Goal: Navigation & Orientation: Find specific page/section

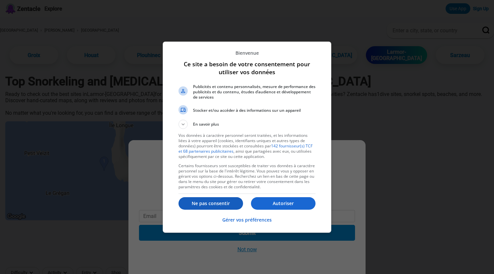
click at [220, 203] on p "Ne pas consentir" at bounding box center [211, 203] width 65 height 7
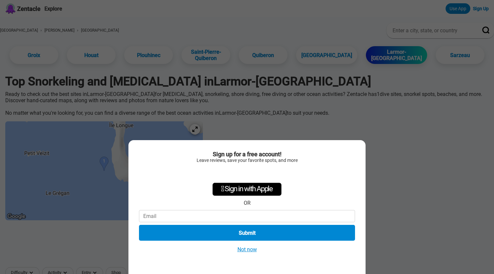
click at [247, 250] on button "Not now" at bounding box center [247, 249] width 23 height 7
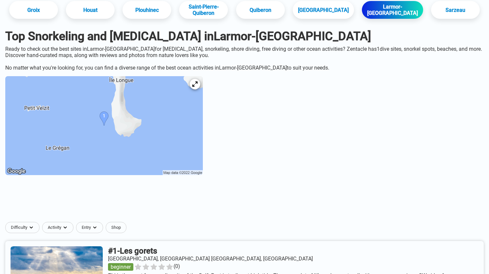
scroll to position [44, 0]
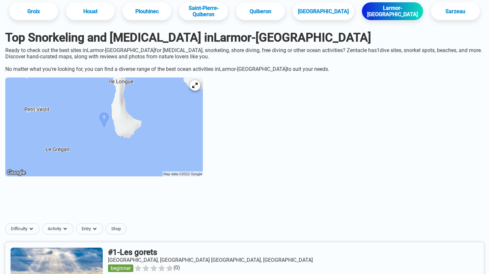
click at [57, 127] on img at bounding box center [104, 126] width 198 height 99
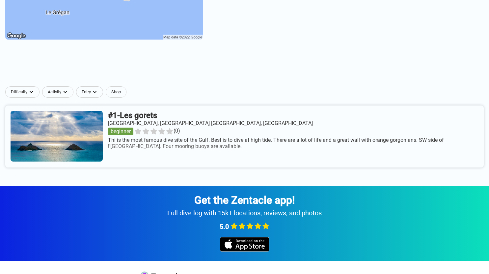
scroll to position [181, 0]
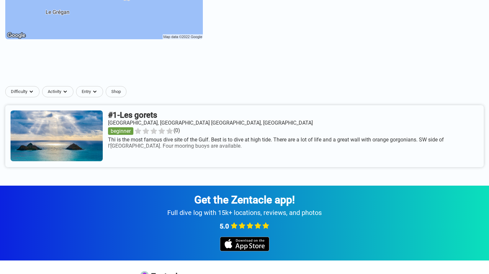
click at [56, 139] on link at bounding box center [244, 136] width 479 height 62
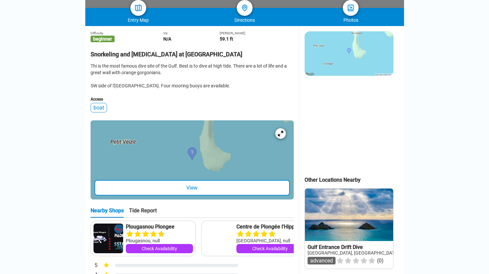
scroll to position [147, 0]
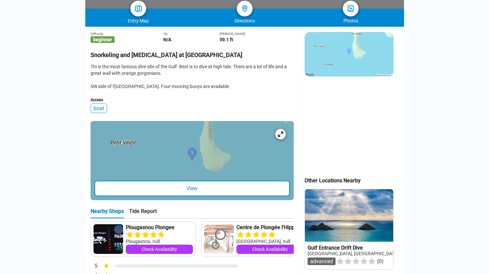
click at [116, 194] on div "View" at bounding box center [192, 188] width 195 height 15
click at [360, 51] on img at bounding box center [349, 54] width 89 height 44
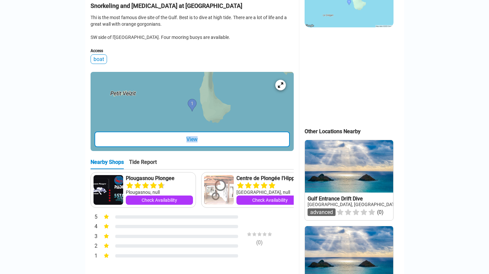
scroll to position [196, 0]
click at [281, 88] on icon at bounding box center [280, 85] width 6 height 6
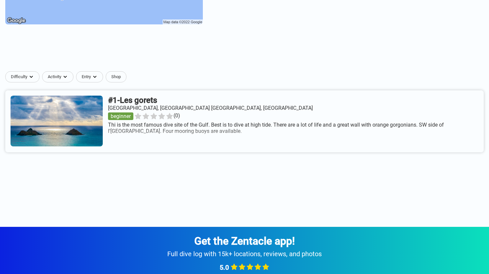
scroll to position [181, 0]
